Goal: Navigation & Orientation: Find specific page/section

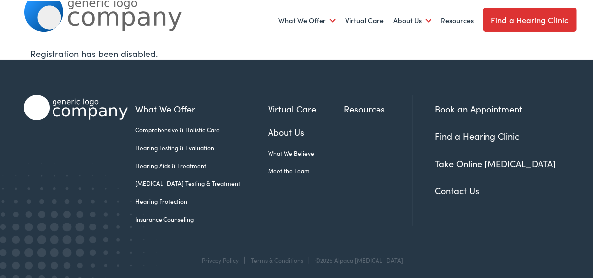
scroll to position [36, 0]
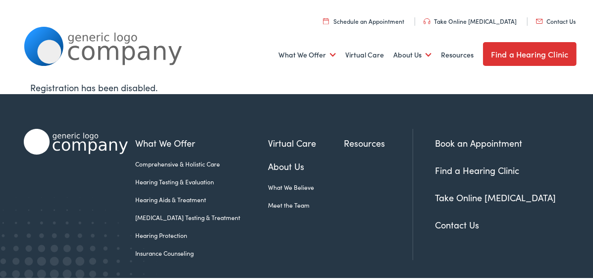
click at [454, 171] on link "Find a Hearing Clinic" at bounding box center [477, 168] width 84 height 12
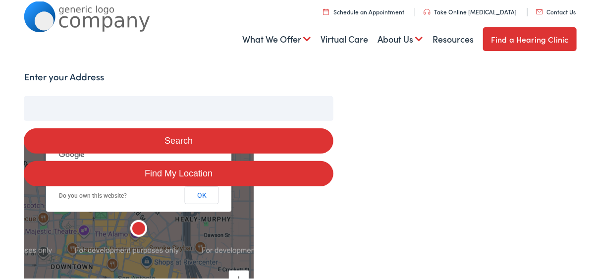
scroll to position [155, 0]
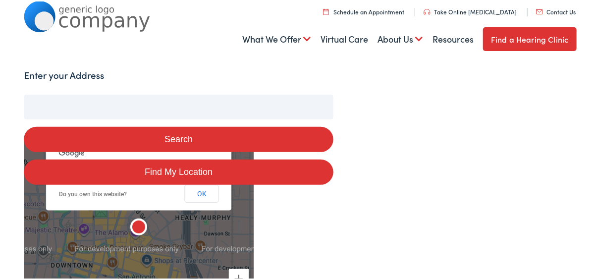
click at [202, 97] on input "Enter your Address" at bounding box center [178, 105] width 309 height 25
click at [186, 133] on button "Search" at bounding box center [178, 137] width 309 height 25
click at [201, 194] on button "OK" at bounding box center [202, 192] width 34 height 18
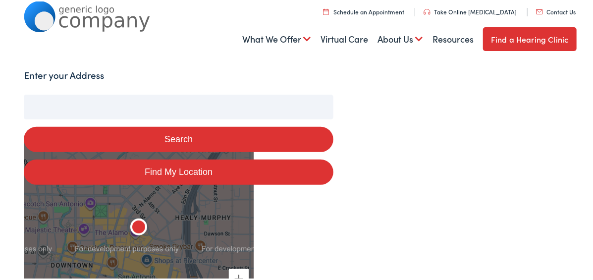
click at [188, 139] on button "Search" at bounding box center [178, 137] width 309 height 25
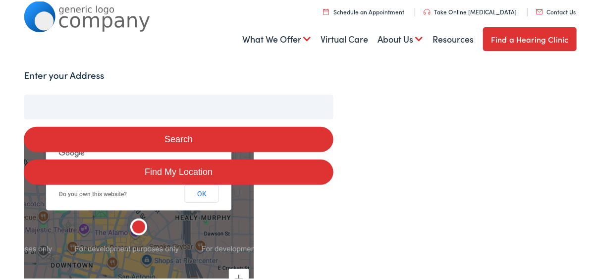
click at [218, 137] on button "Search" at bounding box center [178, 137] width 309 height 25
click at [87, 71] on label "Enter your Address" at bounding box center [64, 74] width 80 height 14
click at [87, 93] on input "Enter your Address" at bounding box center [178, 105] width 309 height 25
type input "0"
